Goal: Task Accomplishment & Management: Complete application form

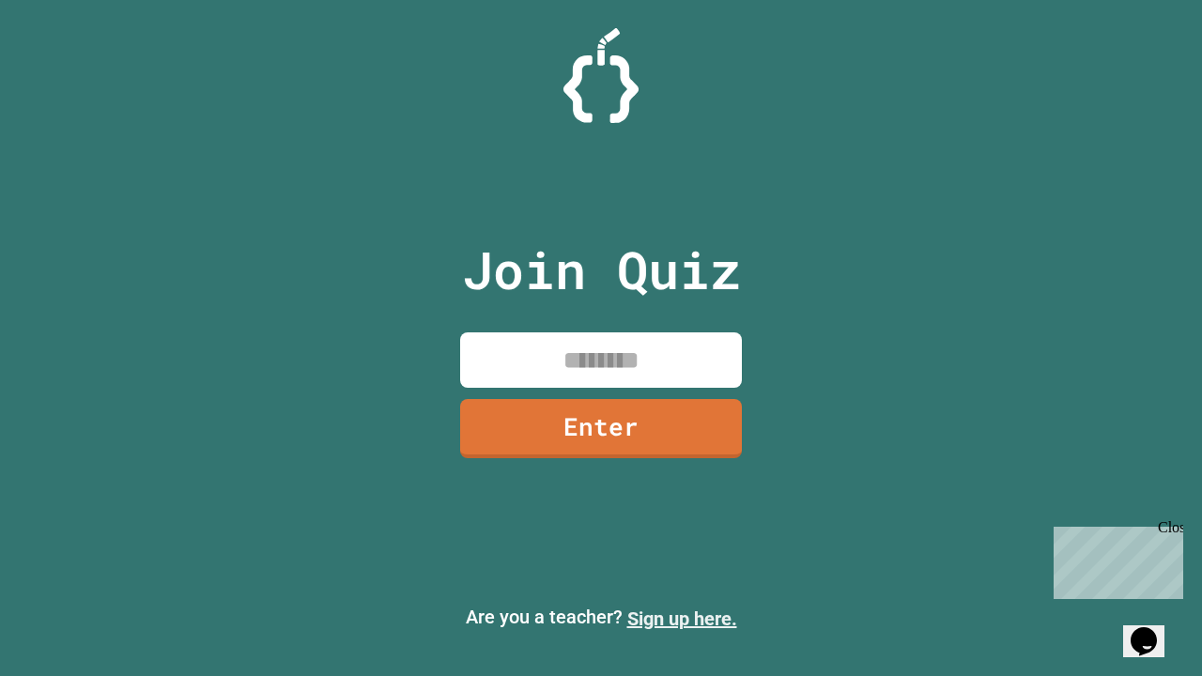
click at [682, 619] on link "Sign up here." at bounding box center [682, 619] width 110 height 23
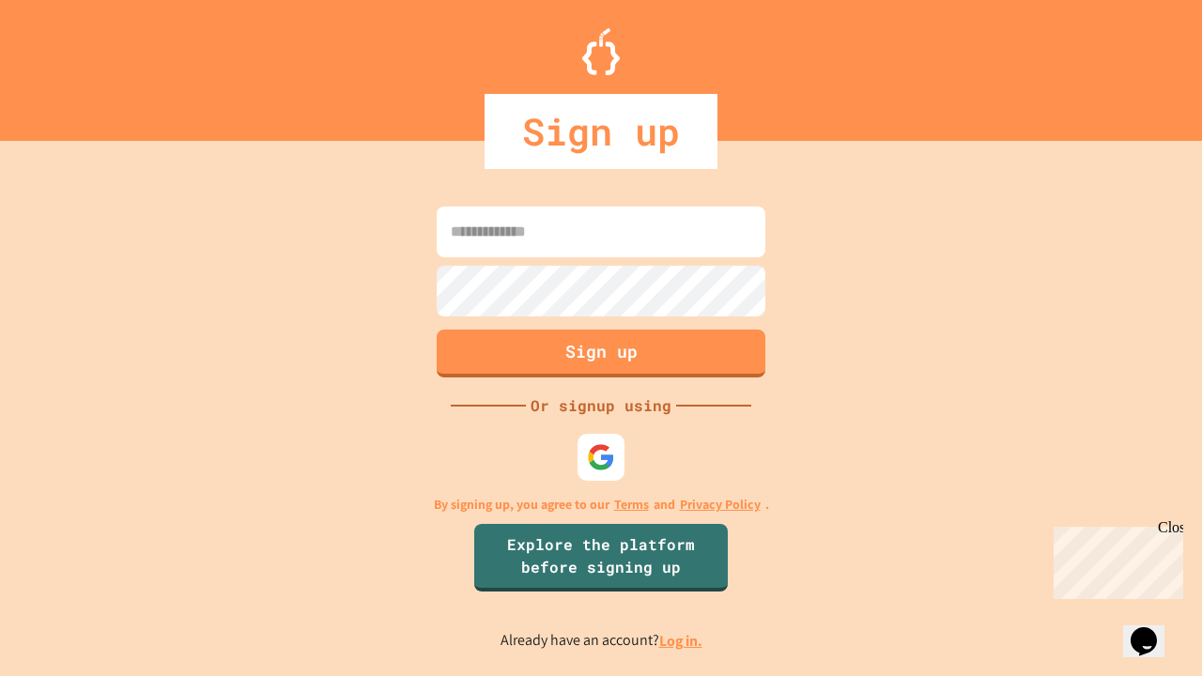
click at [682, 640] on link "Log in." at bounding box center [680, 641] width 43 height 20
